Goal: Information Seeking & Learning: Learn about a topic

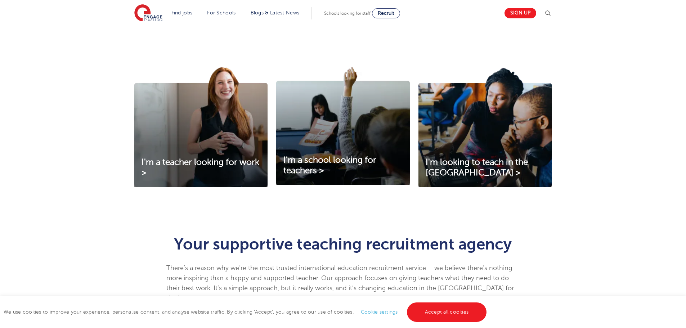
scroll to position [324, 0]
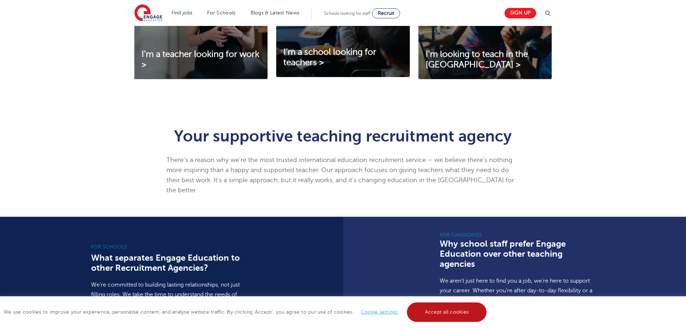
click at [463, 316] on link "Accept all cookies" at bounding box center [447, 312] width 80 height 19
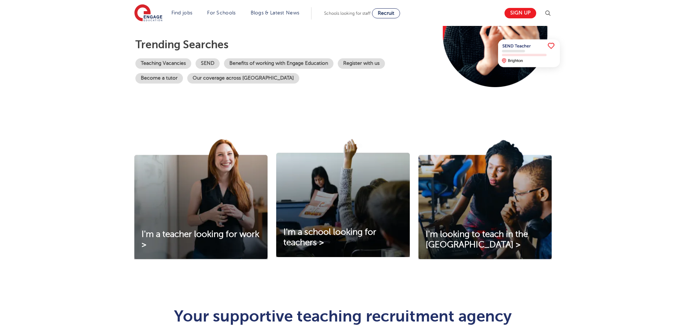
scroll to position [0, 0]
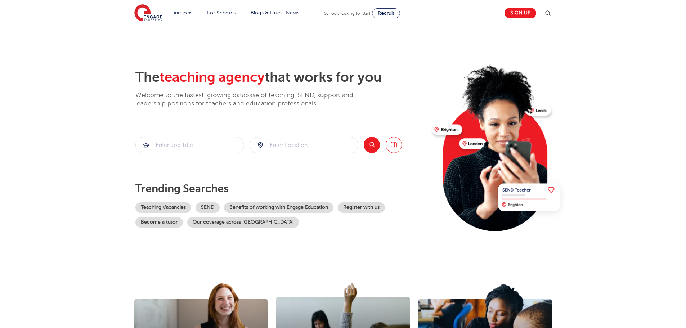
click at [296, 223] on div "Teaching Vacancies SEND Benefits of working with Engage Education Register with…" at bounding box center [280, 214] width 291 height 25
click at [54, 37] on section "The teaching agency that works for you Welcome to the fastest-growing database …" at bounding box center [343, 145] width 686 height 238
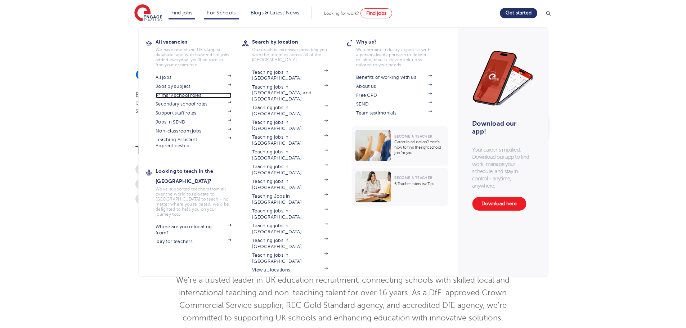
click at [169, 96] on link "Primary school roles" at bounding box center [194, 96] width 76 height 6
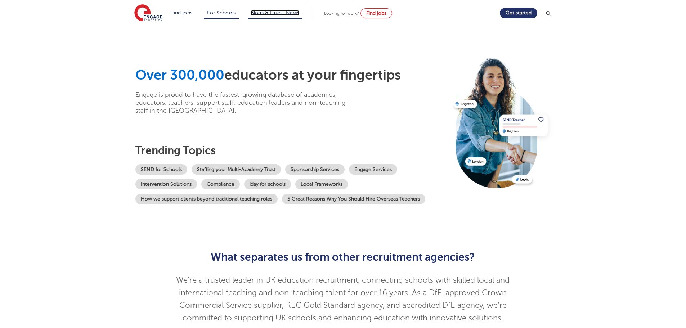
click at [260, 14] on link "Blogs & Latest News" at bounding box center [275, 12] width 49 height 5
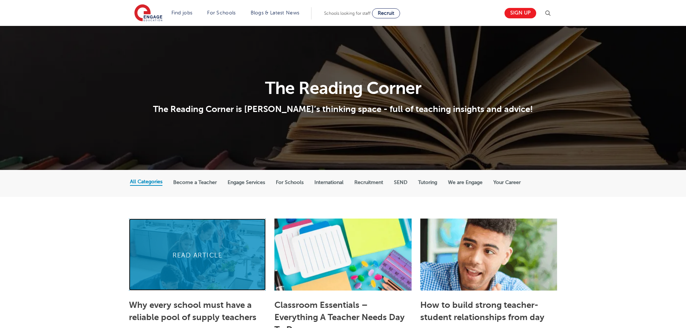
click at [193, 234] on link at bounding box center [197, 255] width 137 height 72
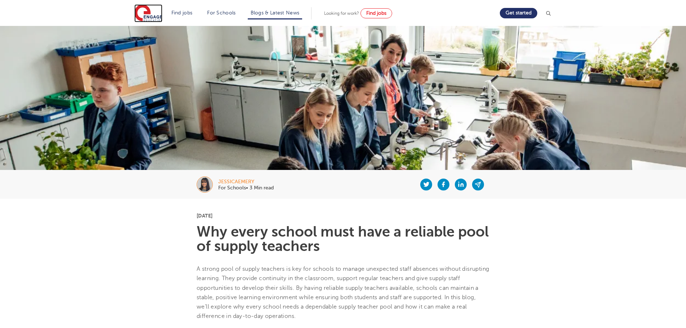
click at [152, 12] on img at bounding box center [148, 13] width 28 height 18
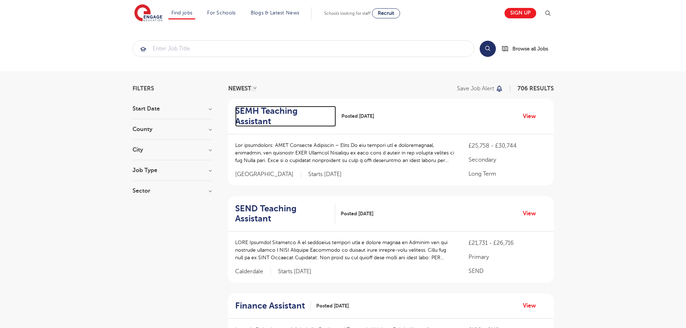
click at [254, 124] on h2 "SEMH Teaching Assistant" at bounding box center [282, 116] width 95 height 21
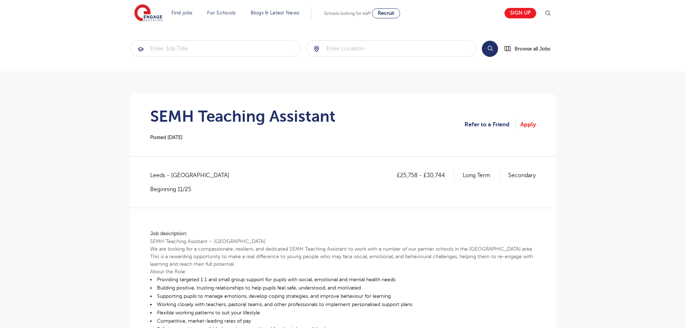
click at [153, 3] on section "Find jobs All vacancies We have one of the UK's largest database. and with hund…" at bounding box center [317, 13] width 366 height 26
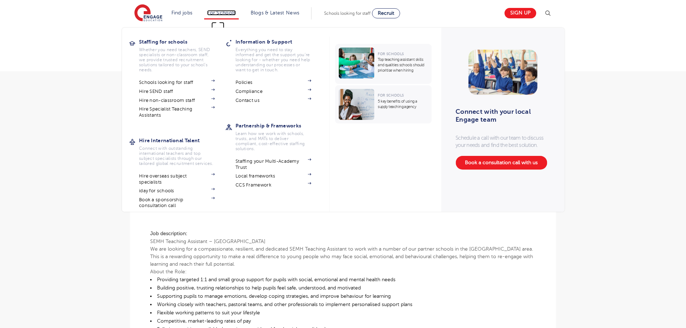
click at [218, 10] on link "For Schools" at bounding box center [221, 12] width 28 height 5
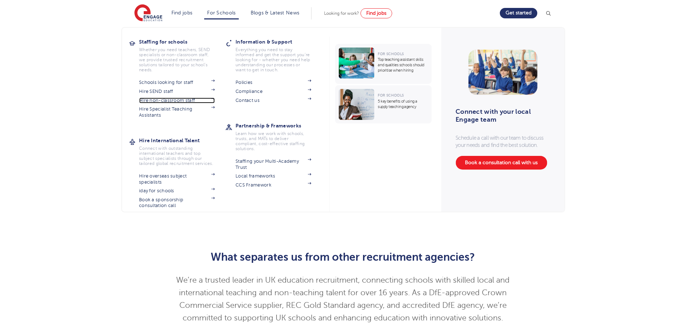
click at [178, 98] on link "Hire non-classroom staff" at bounding box center [177, 101] width 76 height 6
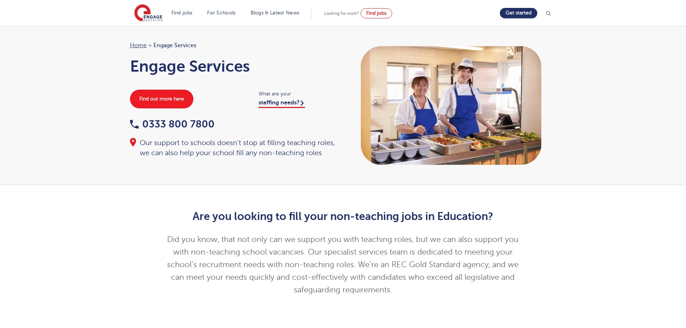
scroll to position [216, 0]
drag, startPoint x: 260, startPoint y: 62, endPoint x: 130, endPoint y: 66, distance: 130.8
click at [130, 66] on div "Home > Engage Services Engage Services Find out more here What are your staffin…" at bounding box center [233, 99] width 220 height 117
copy h1 "Engage Services"
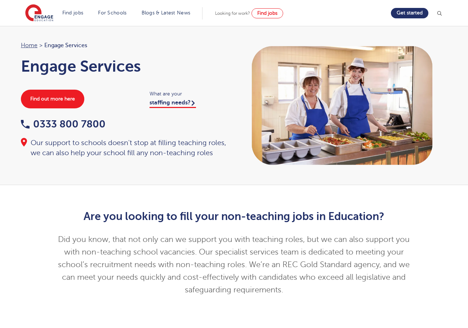
drag, startPoint x: 84, startPoint y: 123, endPoint x: 159, endPoint y: 93, distance: 80.5
drag, startPoint x: 159, startPoint y: 93, endPoint x: 116, endPoint y: 56, distance: 56.7
drag, startPoint x: 116, startPoint y: 56, endPoint x: 107, endPoint y: 67, distance: 14.2
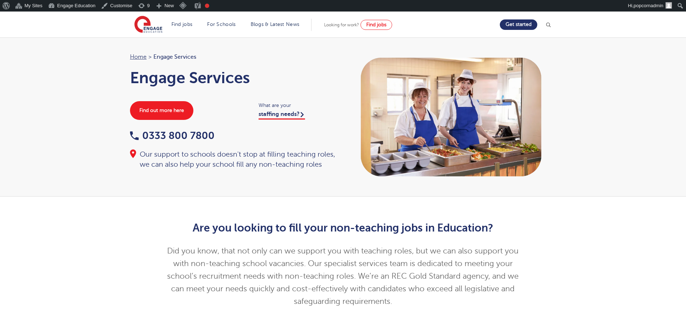
scroll to position [12, 0]
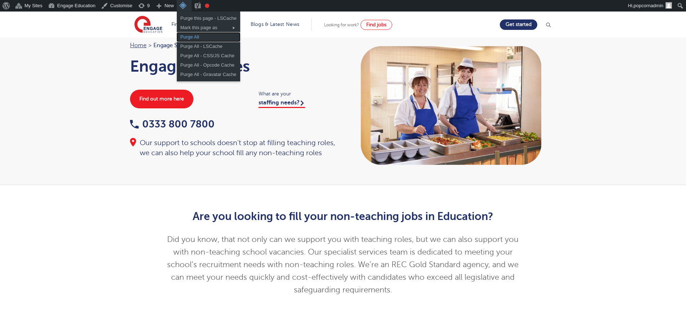
click at [193, 37] on link "Purge All" at bounding box center [208, 36] width 63 height 9
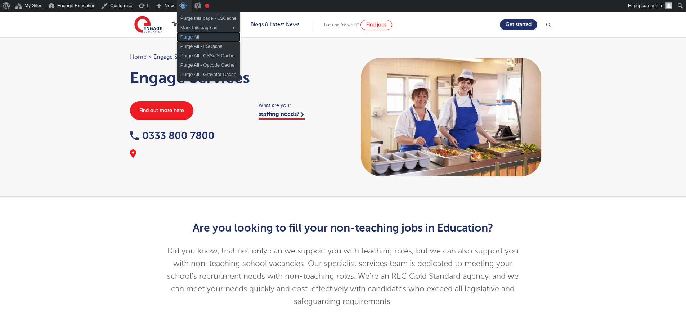
click at [192, 35] on link "Purge All" at bounding box center [208, 36] width 63 height 9
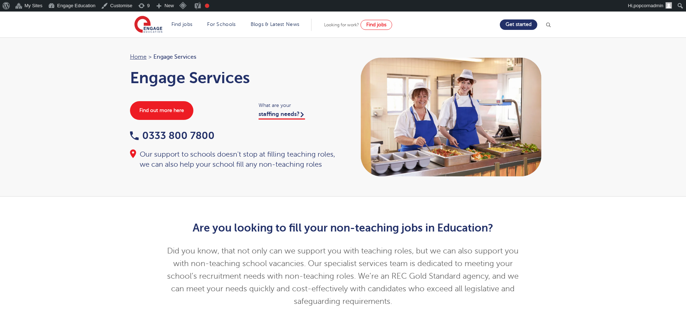
click at [555, 170] on div at bounding box center [453, 117] width 220 height 130
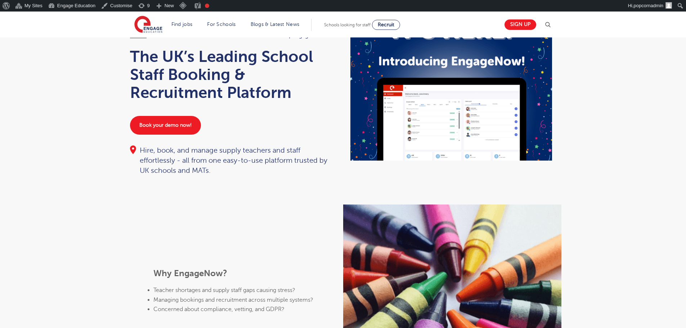
scroll to position [144, 0]
